Goal: Find specific page/section: Find specific page/section

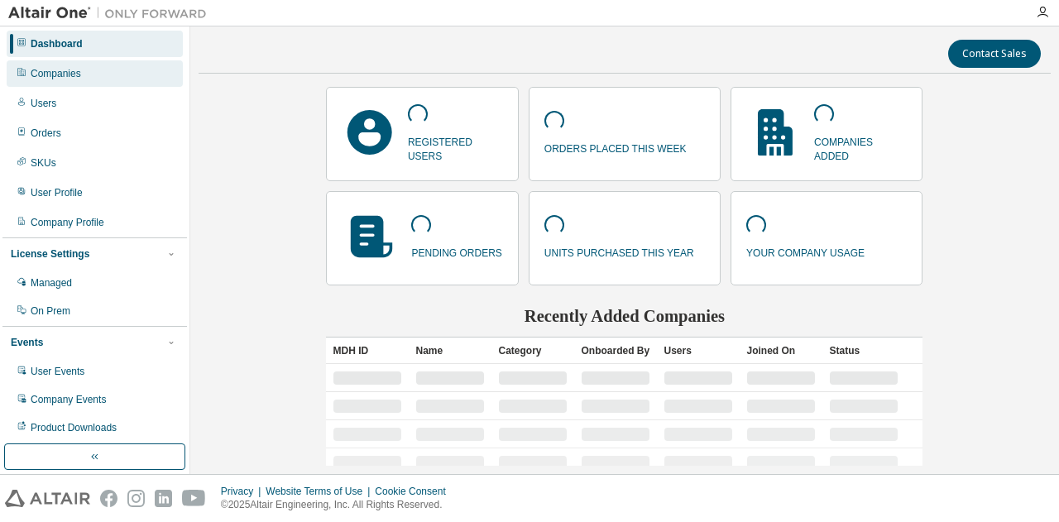
click at [45, 70] on div "Companies" at bounding box center [56, 73] width 50 height 13
